Goal: Find specific page/section: Find specific page/section

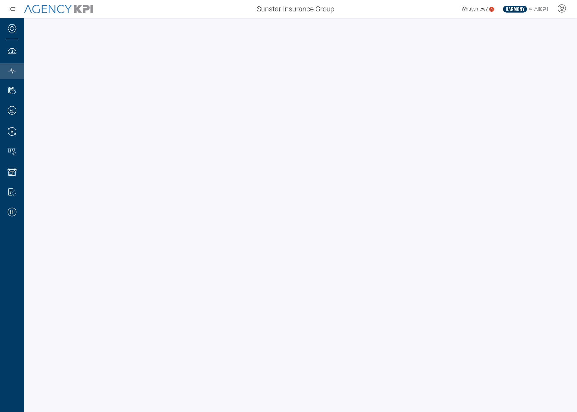
click at [29, 67] on div at bounding box center [300, 215] width 553 height 394
click at [309, 12] on span "Sunstar Insurance Group" at bounding box center [296, 9] width 78 height 11
click at [302, 6] on span "Sunstar Insurance Group" at bounding box center [296, 9] width 78 height 11
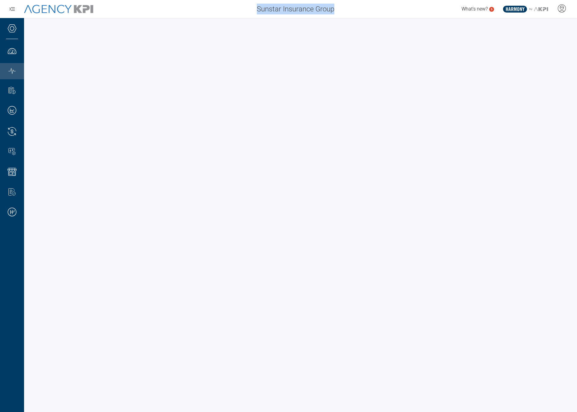
click at [345, 7] on div "What's new? 5 .st0{fill:#003B66;} .st1{fill:#FFFFFF;} .st2{fill:#949698;} Layer…" at bounding box center [458, 9] width 238 height 12
click at [323, 10] on span "Sunstar Insurance Group" at bounding box center [296, 9] width 78 height 11
click at [305, 9] on span "Sunstar Insurance Group" at bounding box center [296, 9] width 78 height 11
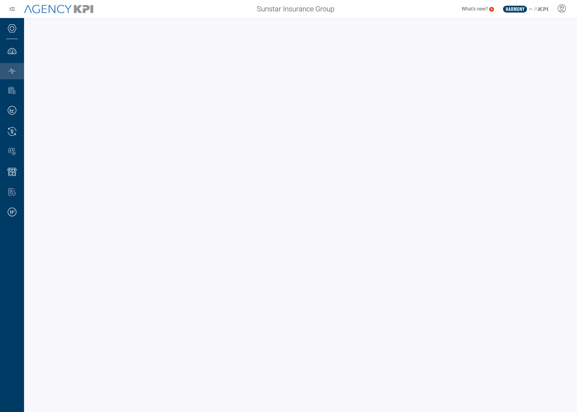
click at [305, 9] on span "Sunstar Insurance Group" at bounding box center [296, 9] width 78 height 11
click at [356, 14] on div "What's new? 5 .st0{fill:#003B66;} .st1{fill:#FFFFFF;} .st2{fill:#949698;} Layer…" at bounding box center [458, 9] width 238 height 12
click at [296, 8] on span "Sunstar Insurance Group" at bounding box center [296, 9] width 78 height 11
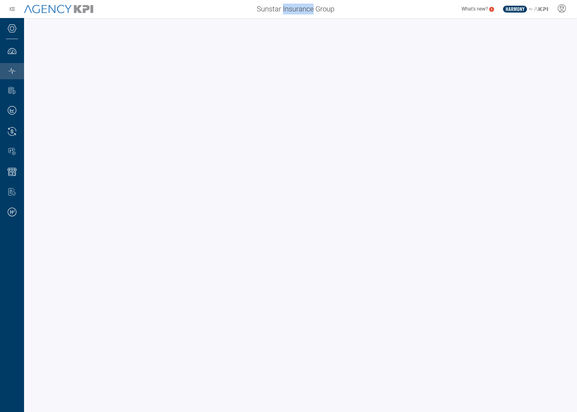
click at [296, 8] on span "Sunstar Insurance Group" at bounding box center [296, 9] width 78 height 11
click at [349, 14] on div "What's new? 5 .st0{fill:#003B66;} .st1{fill:#FFFFFF;} .st2{fill:#949698;} Layer…" at bounding box center [458, 9] width 238 height 12
click at [298, 14] on span "Sunstar Insurance Group" at bounding box center [296, 9] width 78 height 11
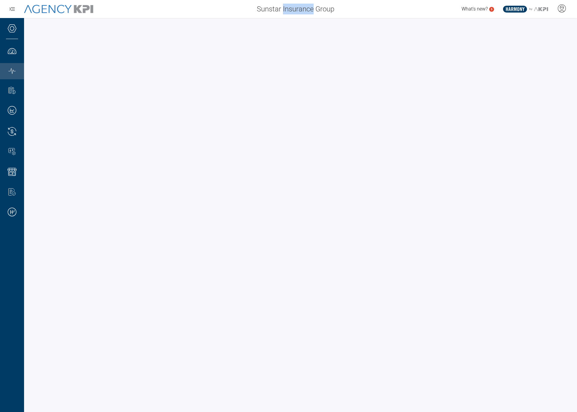
click at [298, 12] on span "Sunstar Insurance Group" at bounding box center [296, 9] width 78 height 11
click at [348, 14] on div "What's new? 5 .st0{fill:#003B66;} .st1{fill:#FFFFFF;} .st2{fill:#949698;} Layer…" at bounding box center [458, 9] width 238 height 12
click at [301, 8] on span "Sunstar Insurance Group" at bounding box center [296, 9] width 78 height 11
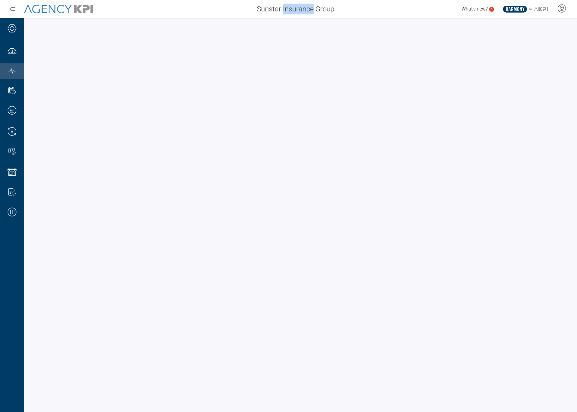
click at [301, 8] on span "Sunstar Insurance Group" at bounding box center [296, 9] width 78 height 11
click at [341, 12] on div "What's new? 5 .st0{fill:#003B66;} .st1{fill:#FFFFFF;} .st2{fill:#949698;} Layer…" at bounding box center [458, 9] width 238 height 12
click at [280, 11] on span "Sunstar Insurance Group" at bounding box center [296, 9] width 78 height 11
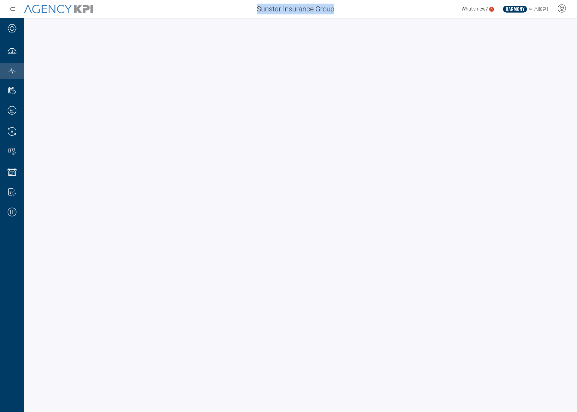
click at [358, 12] on div "What's new? 5 .st0{fill:#003B66;} .st1{fill:#FFFFFF;} .st2{fill:#949698;} Layer…" at bounding box center [458, 9] width 238 height 12
